Goal: Task Accomplishment & Management: Manage account settings

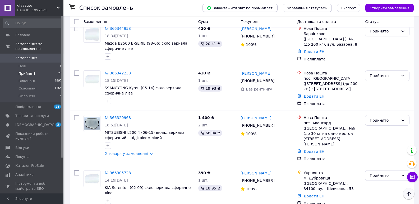
scroll to position [79, 0]
drag, startPoint x: 406, startPoint y: 165, endPoint x: 409, endPoint y: 156, distance: 8.5
drag, startPoint x: 409, startPoint y: 156, endPoint x: 34, endPoint y: 113, distance: 376.9
click at [34, 114] on span "Товари та послуги" at bounding box center [32, 116] width 34 height 5
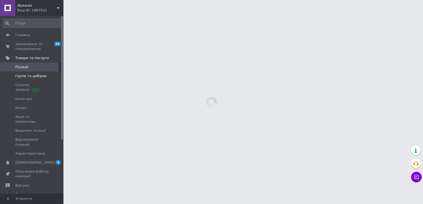
click at [39, 75] on span "Групи та добірки" at bounding box center [30, 76] width 31 height 5
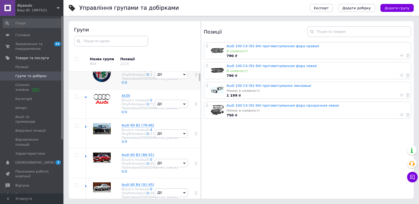
scroll to position [34, 0]
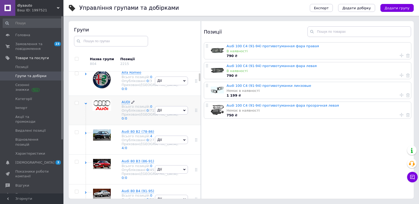
click at [127, 104] on span "AUDI" at bounding box center [126, 102] width 8 height 4
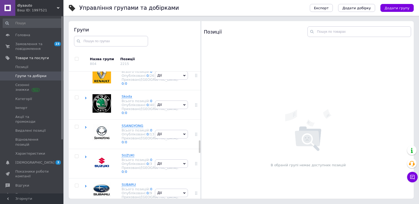
scroll to position [695, 0]
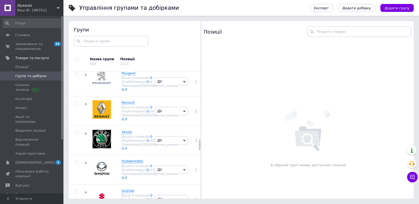
scroll to position [800, 0]
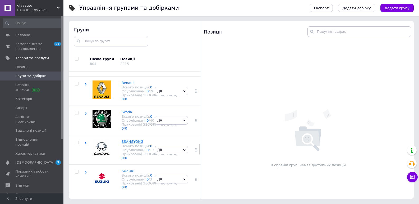
scroll to position [879, 0]
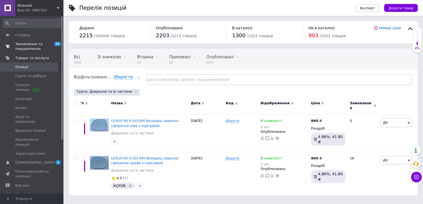
click at [32, 46] on span "Замовлення та повідомлення" at bounding box center [32, 47] width 34 height 10
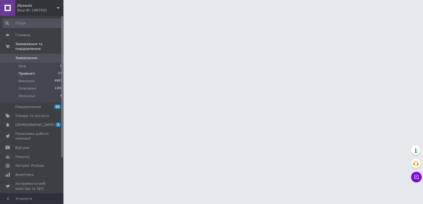
click at [27, 71] on span "Прийняті" at bounding box center [26, 73] width 16 height 5
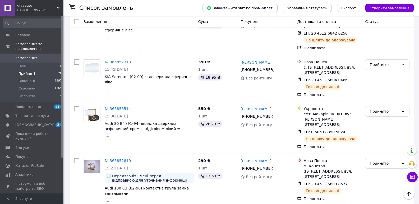
scroll to position [766, 0]
